Goal: Task Accomplishment & Management: Use online tool/utility

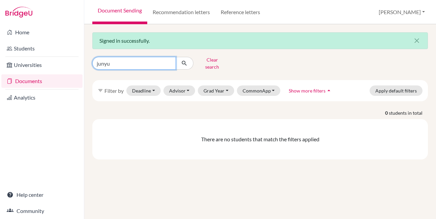
drag, startPoint x: 122, startPoint y: 62, endPoint x: 97, endPoint y: 62, distance: 25.3
click at [97, 62] on input "junyu" at bounding box center [134, 63] width 84 height 13
type input "yuelun"
click button "submit" at bounding box center [185, 63] width 18 height 13
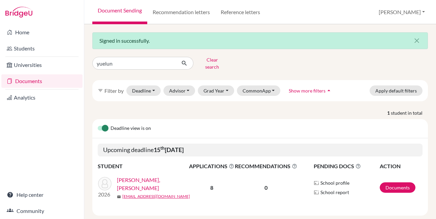
click at [134, 179] on link "[PERSON_NAME], [PERSON_NAME]" at bounding box center [155, 184] width 77 height 16
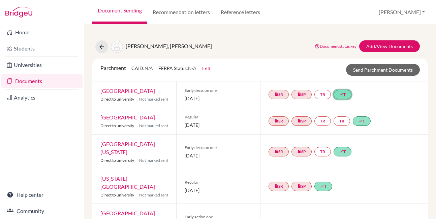
click at [342, 94] on icon "done" at bounding box center [341, 94] width 4 height 4
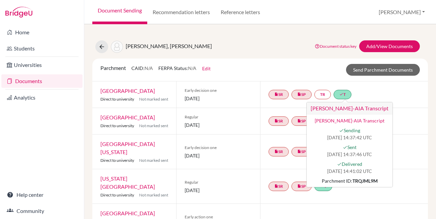
click at [405, 170] on div "insert_drive_file SR insert_drive_file SP done T" at bounding box center [344, 187] width 168 height 34
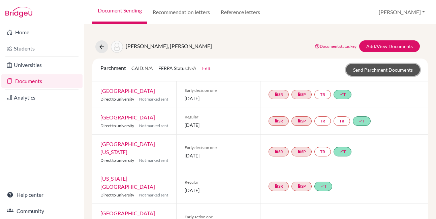
click at [366, 69] on link "Send Parchment Documents" at bounding box center [383, 70] width 74 height 12
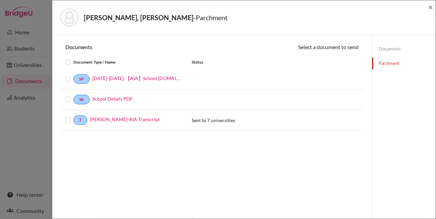
click at [73, 116] on label at bounding box center [73, 116] width 0 height 0
click at [0, 0] on input "checkbox" at bounding box center [0, 0] width 0 height 0
click at [339, 49] on button "Continue" at bounding box center [339, 48] width 37 height 10
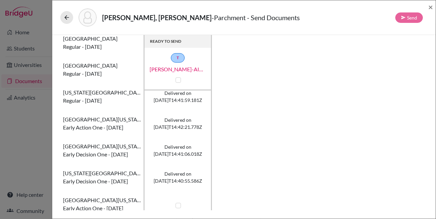
scroll to position [96, 0]
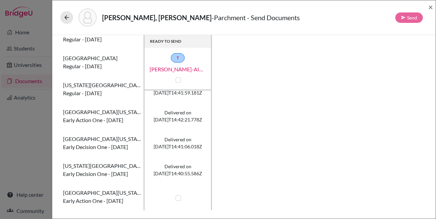
click at [177, 200] on label at bounding box center [178, 198] width 5 height 5
click at [177, 200] on input "checkbox" at bounding box center [176, 198] width 5 height 7
checkbox input "true"
click at [409, 18] on button "Send" at bounding box center [409, 17] width 28 height 10
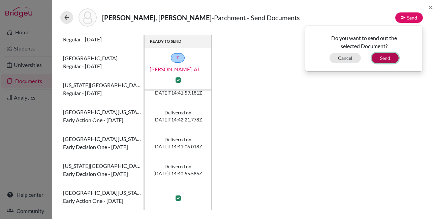
click at [383, 61] on button "Send" at bounding box center [385, 58] width 27 height 10
checkbox input "false"
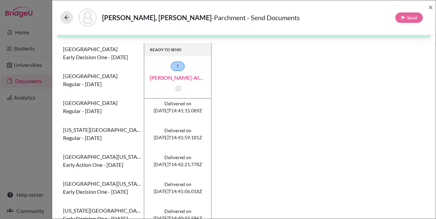
scroll to position [0, 0]
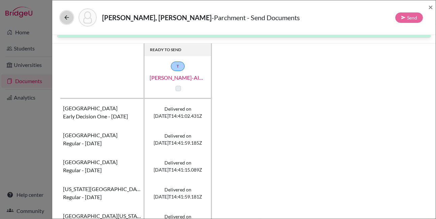
click at [65, 16] on icon at bounding box center [66, 17] width 7 height 7
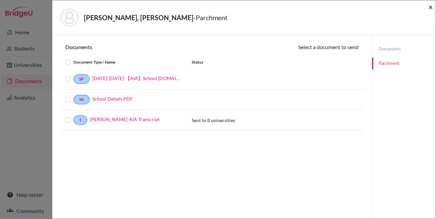
click at [429, 8] on span "×" at bounding box center [430, 7] width 5 height 10
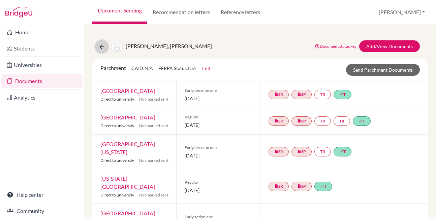
click at [100, 48] on icon at bounding box center [101, 46] width 7 height 7
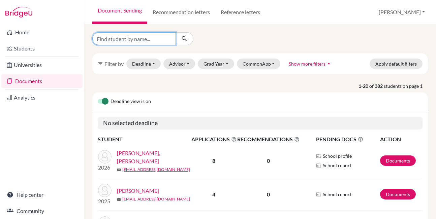
click at [124, 40] on input "Find student by name..." at bounding box center [134, 38] width 84 height 13
click at [123, 41] on input "Find student by name..." at bounding box center [134, 38] width 84 height 13
type input "bokai"
click button "submit" at bounding box center [185, 38] width 18 height 13
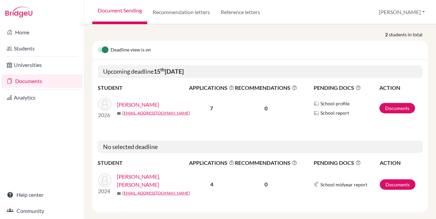
scroll to position [59, 0]
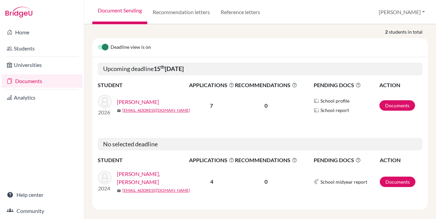
click at [129, 98] on link "[PERSON_NAME]" at bounding box center [138, 102] width 42 height 8
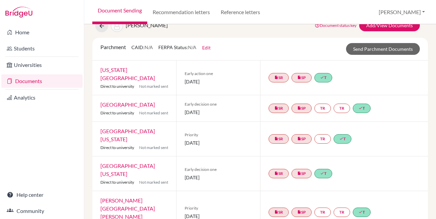
scroll to position [2, 0]
